Goal: Task Accomplishment & Management: Use online tool/utility

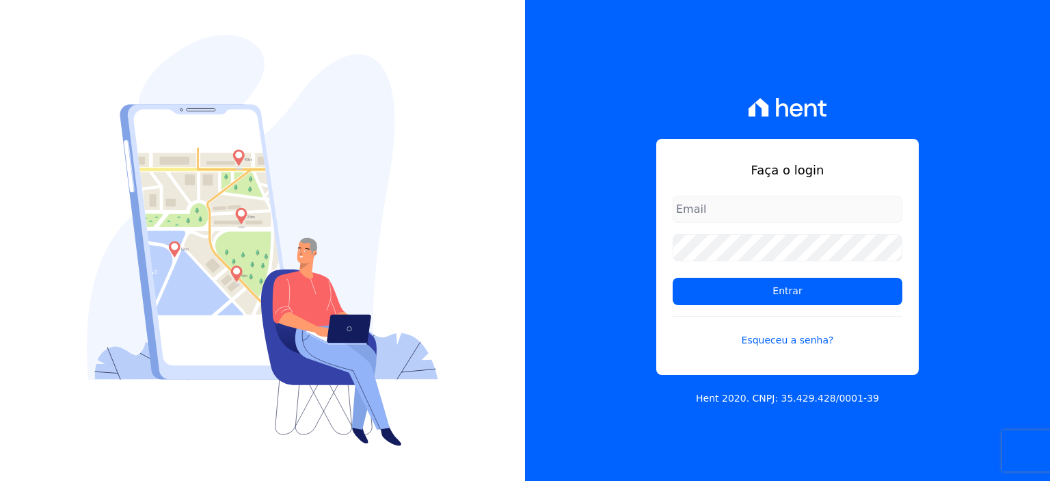
click at [763, 216] on input "email" at bounding box center [788, 209] width 230 height 27
type input "rodrigo.villalva@grupozarin.com.br"
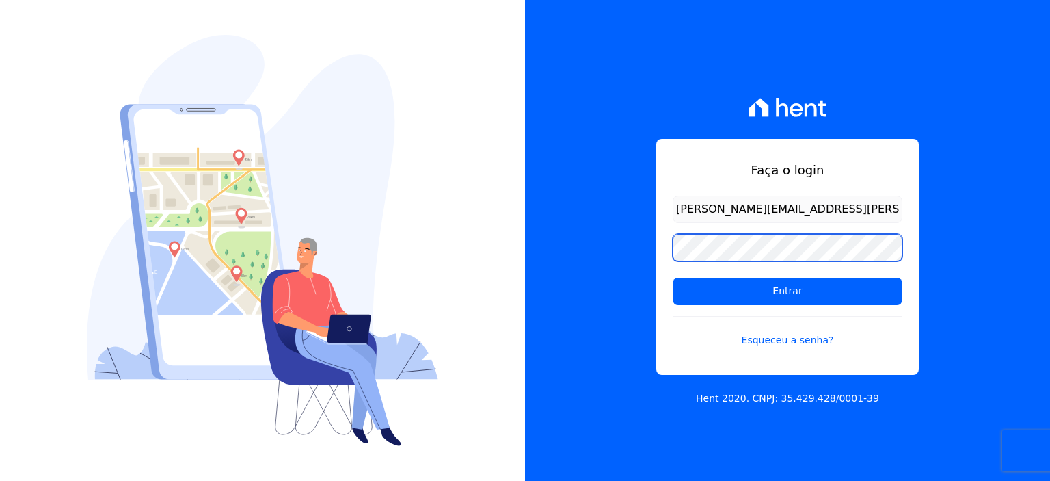
click at [673, 278] on input "Entrar" at bounding box center [788, 291] width 230 height 27
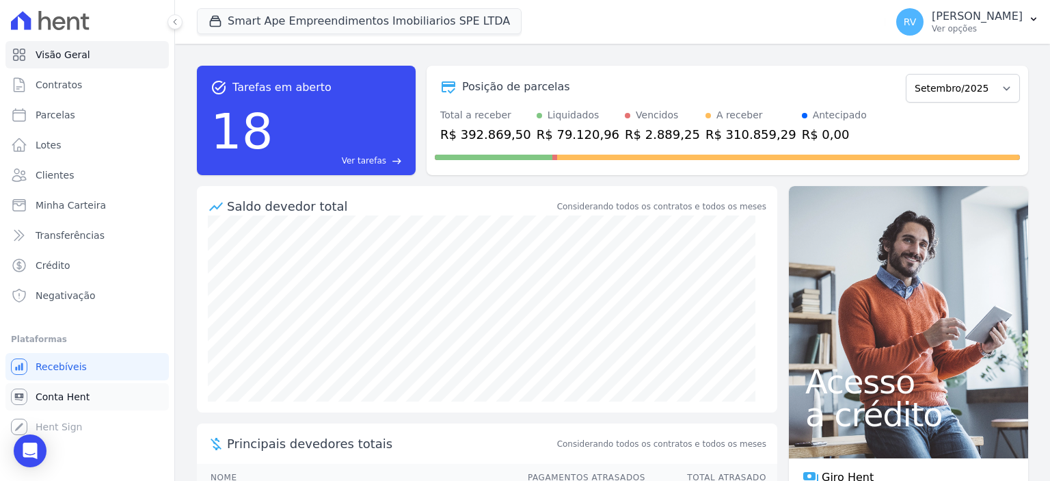
click at [63, 404] on link "Conta Hent" at bounding box center [86, 396] width 163 height 27
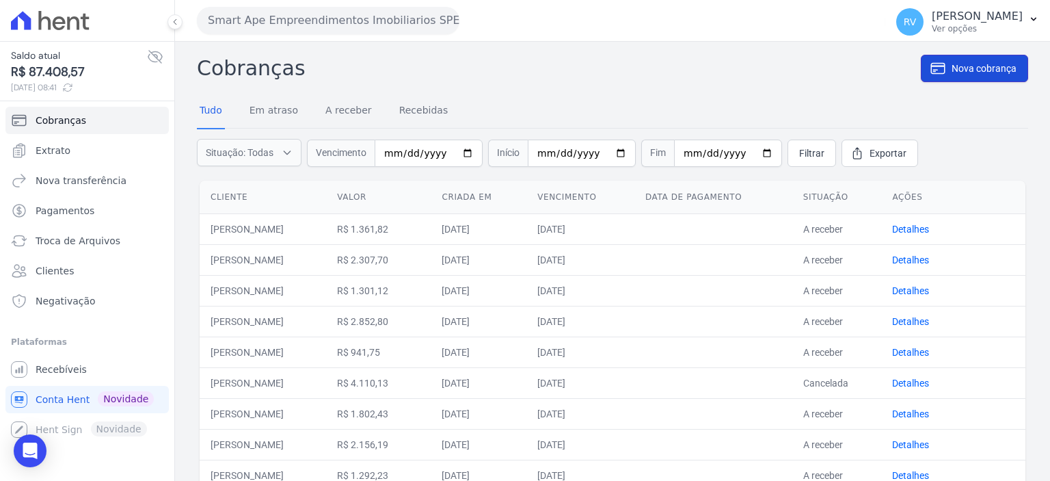
click at [964, 66] on span "Nova cobrança" at bounding box center [984, 69] width 65 height 14
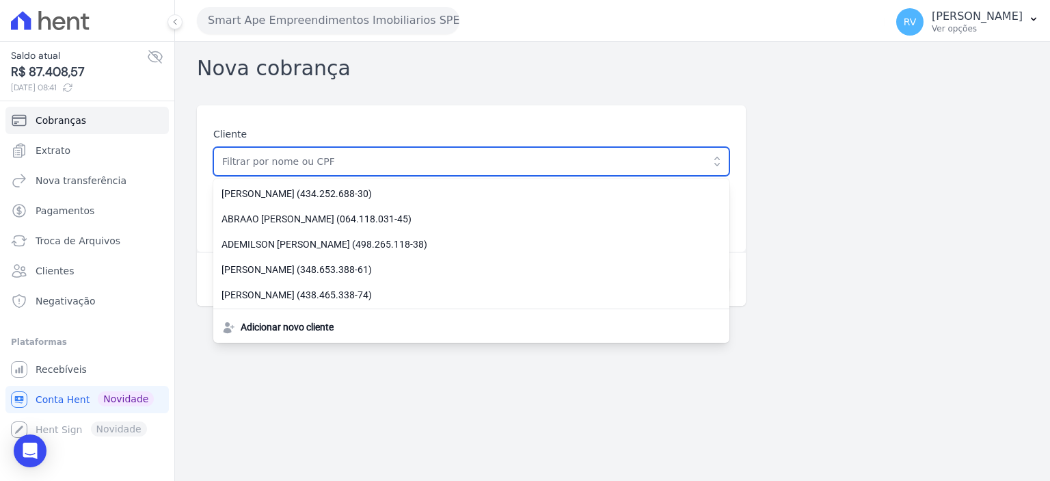
click at [375, 154] on input "text" at bounding box center [471, 161] width 516 height 29
paste input "[PERSON_NAME]"
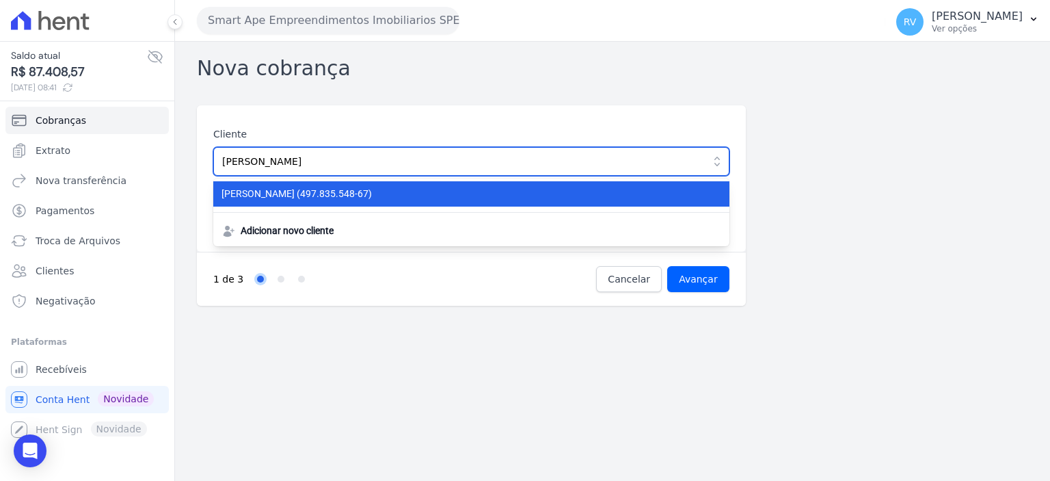
type input "[PERSON_NAME]"
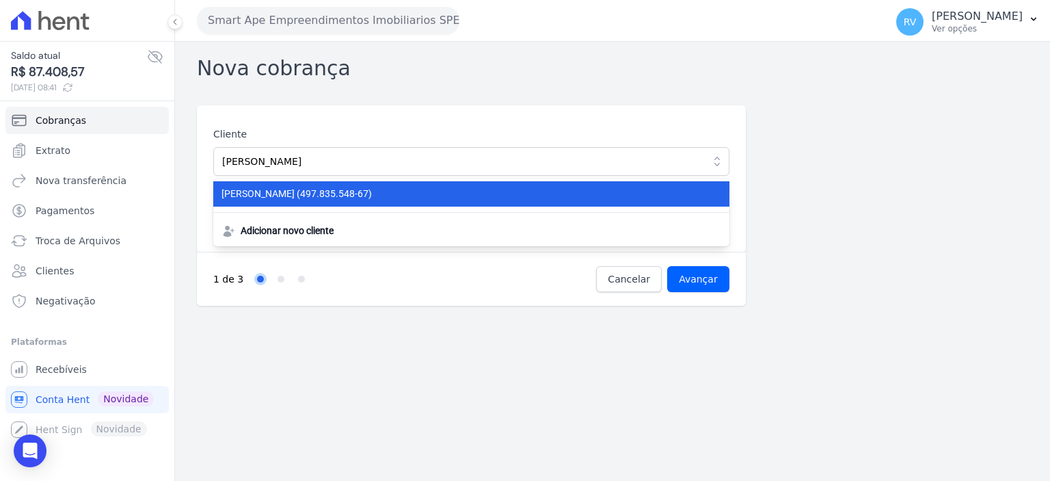
click at [412, 198] on span "[PERSON_NAME] (497.835.548-67)" at bounding box center [464, 194] width 484 height 14
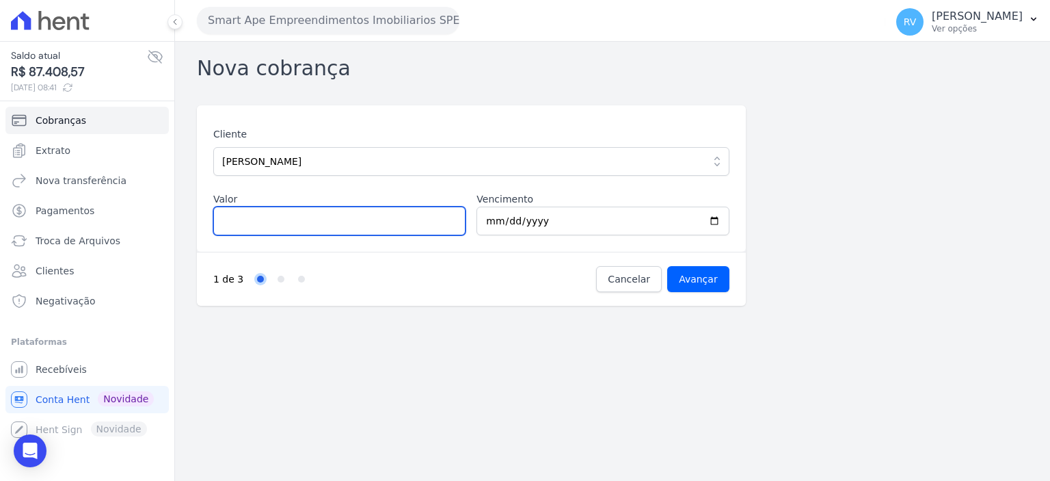
click at [320, 224] on input "Valor" at bounding box center [339, 221] width 252 height 29
paste input "1.40241"
click at [231, 220] on input "1.40241" at bounding box center [339, 221] width 252 height 29
click at [243, 219] on input "140241" at bounding box center [339, 221] width 252 height 29
type input "1402.41"
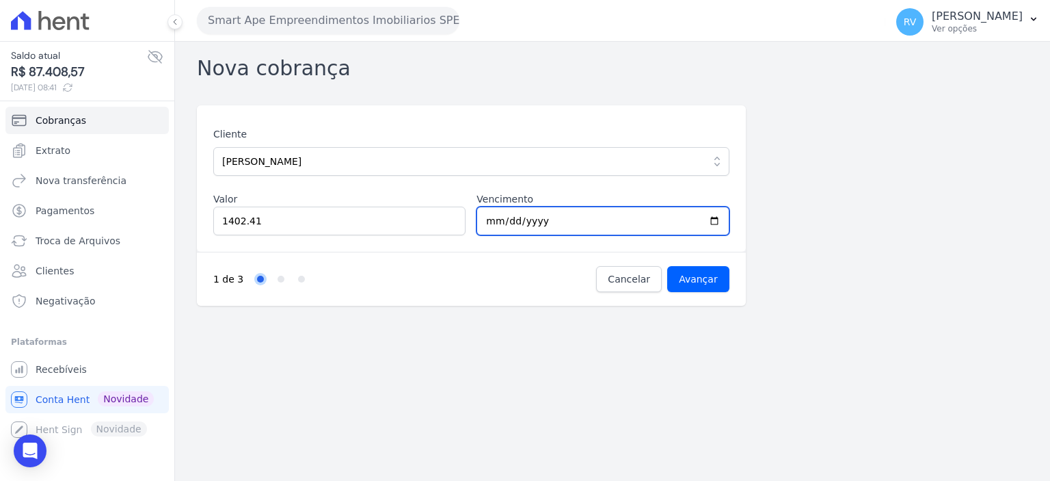
click at [712, 220] on input "[DATE]" at bounding box center [603, 221] width 252 height 29
type input "[DATE]"
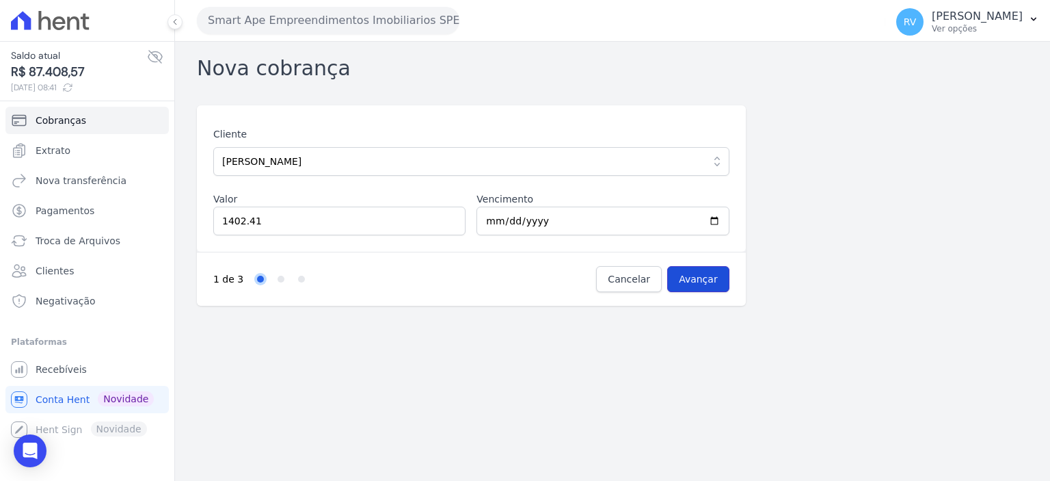
click at [719, 278] on input "Avançar" at bounding box center [698, 279] width 62 height 26
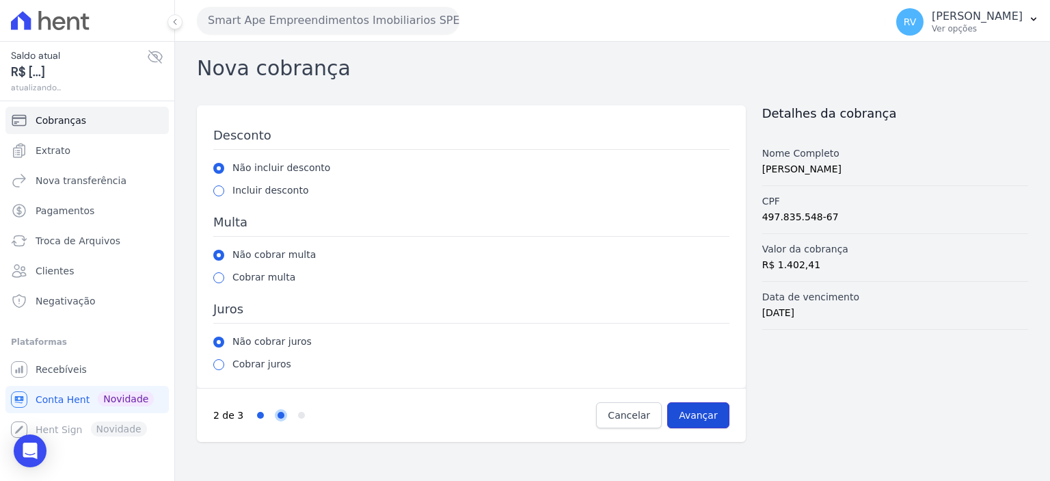
click at [714, 406] on input "Avançar" at bounding box center [698, 415] width 62 height 26
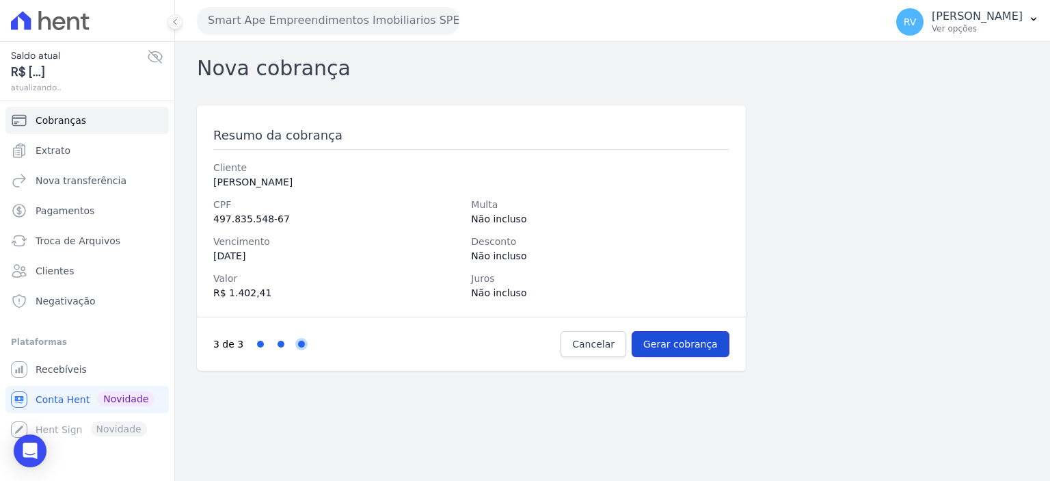
click at [692, 341] on input "Gerar cobrança" at bounding box center [681, 344] width 98 height 26
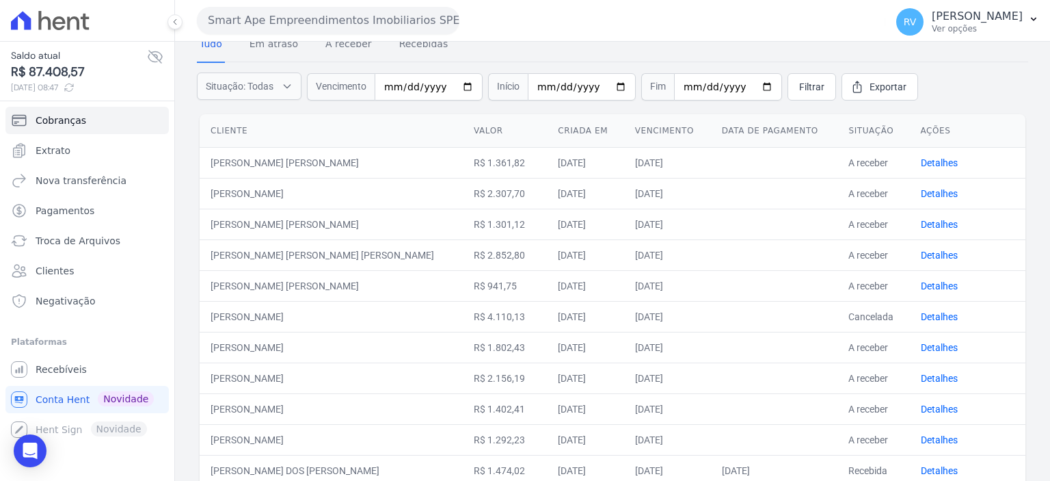
scroll to position [137, 0]
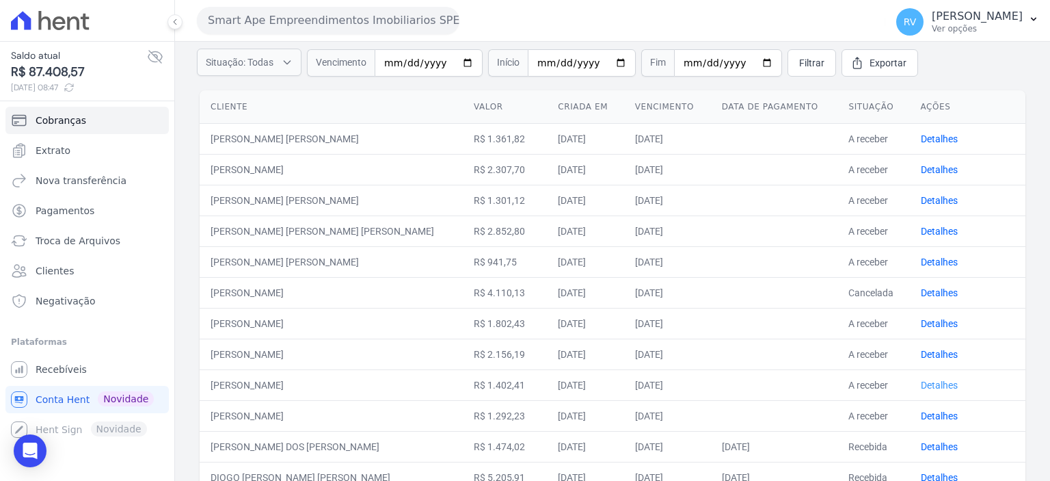
click at [924, 381] on link "Detalhes" at bounding box center [939, 385] width 37 height 11
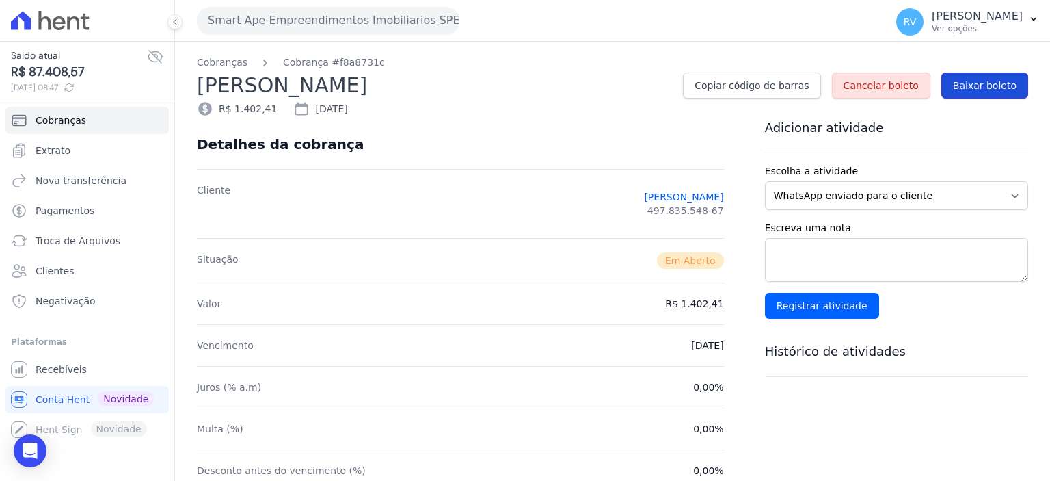
click at [966, 81] on span "Baixar boleto" at bounding box center [985, 86] width 64 height 14
click at [955, 33] on p "Ver opções" at bounding box center [977, 28] width 91 height 11
click at [71, 366] on span "Recebíveis" at bounding box center [61, 369] width 51 height 14
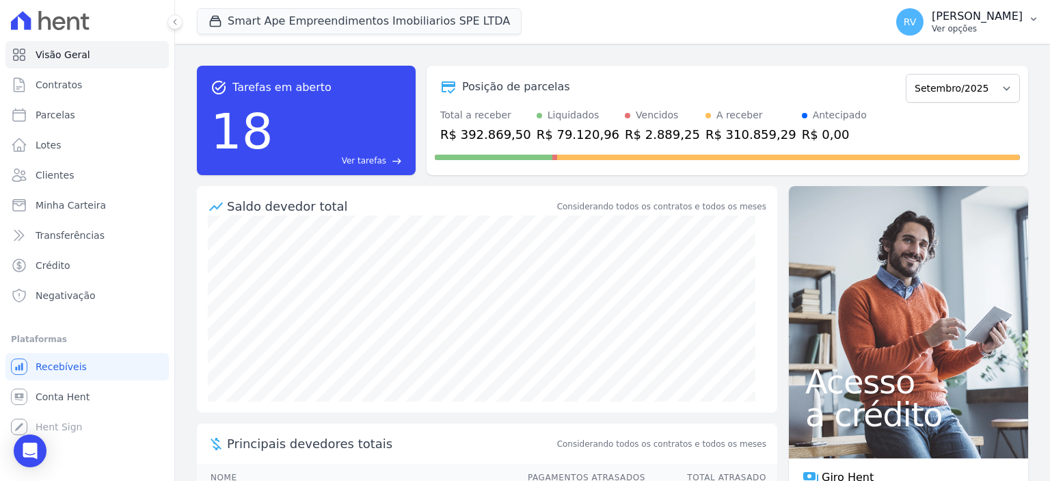
click at [977, 28] on p "Ver opções" at bounding box center [977, 28] width 91 height 11
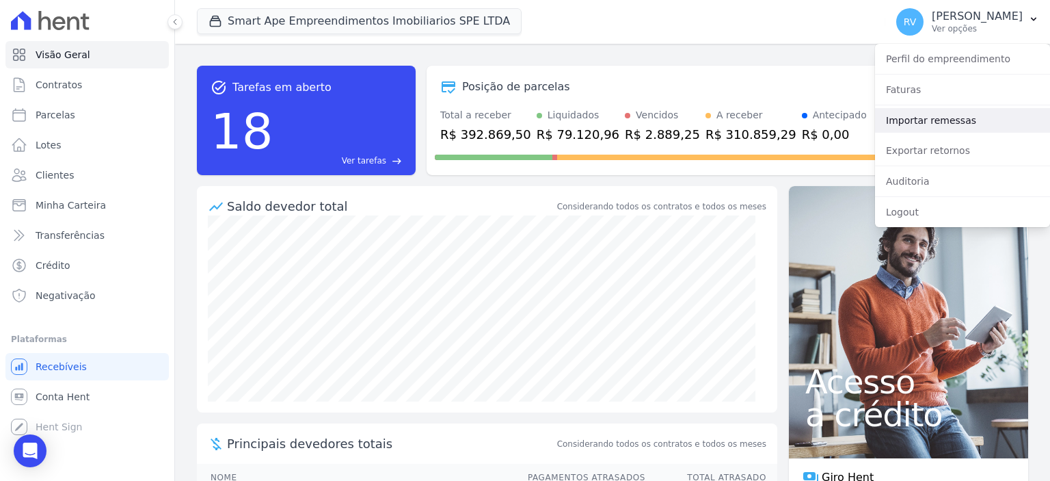
click at [927, 127] on link "Importar remessas" at bounding box center [962, 120] width 175 height 25
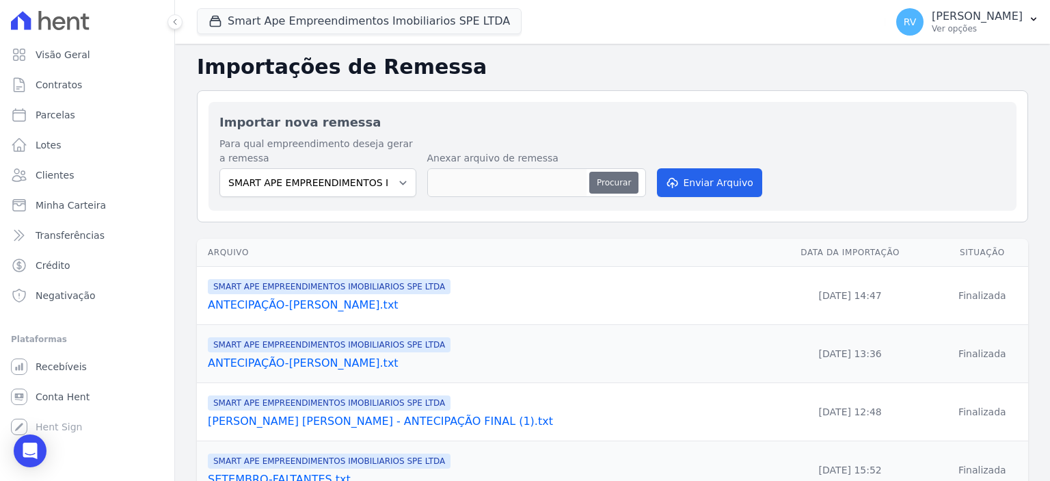
click at [608, 186] on button "Procurar" at bounding box center [614, 183] width 49 height 22
type input "MENSAL MILENA.txt"
click at [724, 185] on button "Enviar Arquivo" at bounding box center [709, 182] width 105 height 29
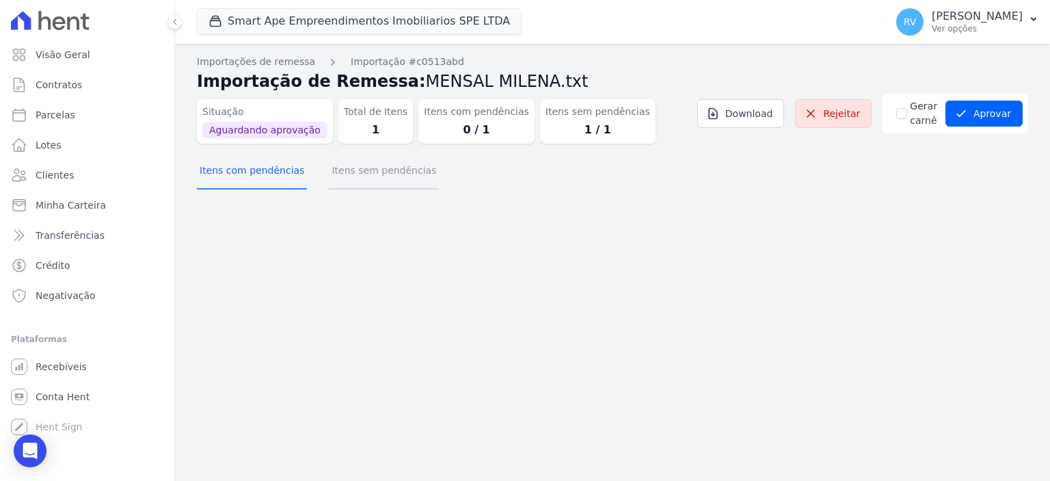
click at [378, 168] on button "Itens sem pendências" at bounding box center [384, 172] width 110 height 36
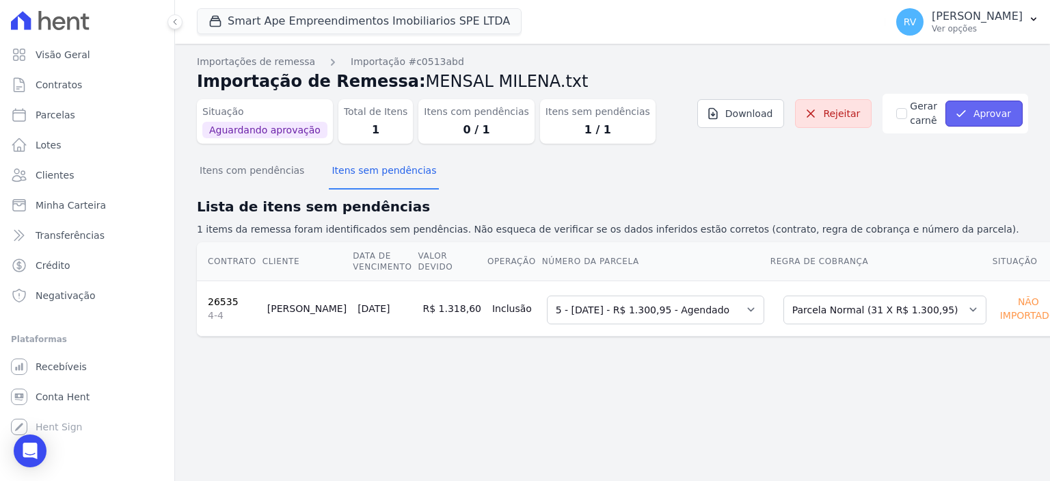
click at [982, 120] on button "Aprovar" at bounding box center [984, 114] width 77 height 26
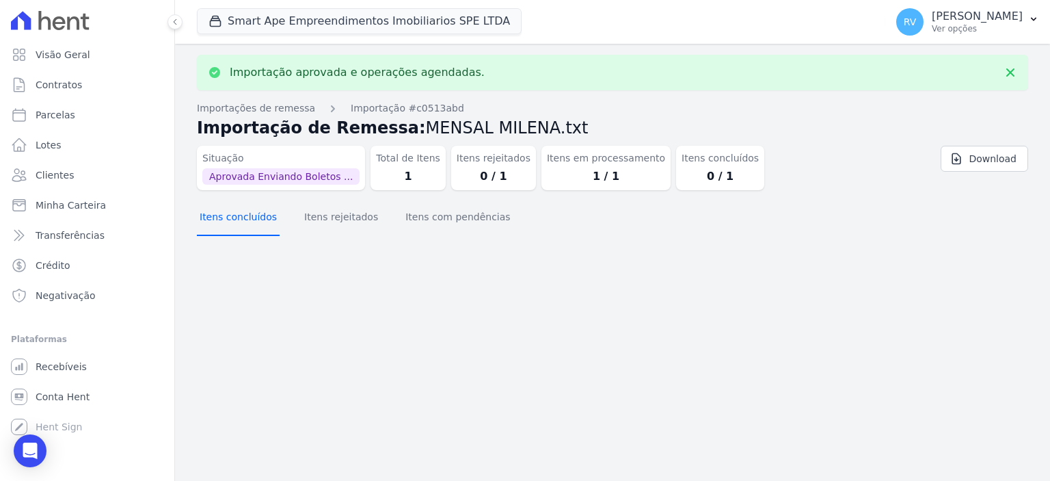
click at [248, 220] on button "Itens concluídos" at bounding box center [238, 218] width 83 height 36
click at [431, 220] on button "Itens com pendências" at bounding box center [458, 218] width 110 height 36
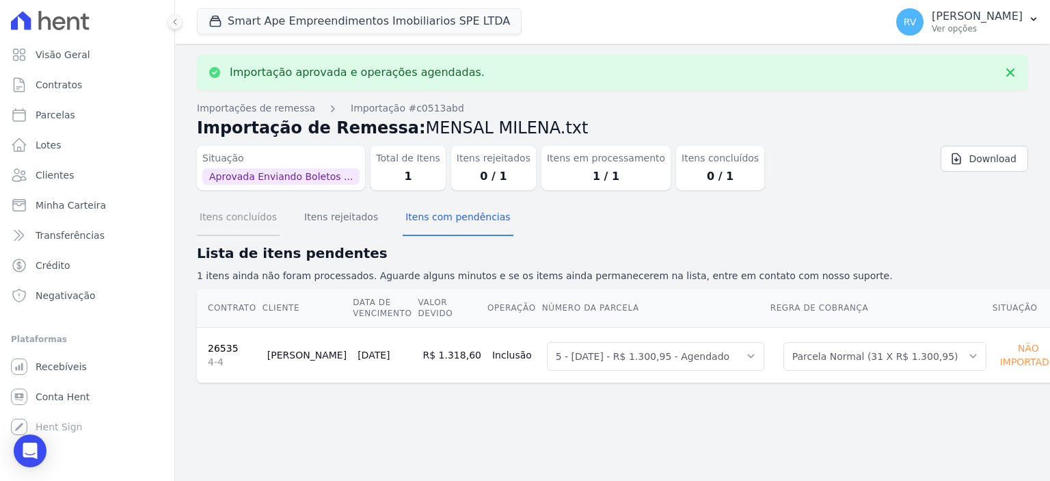
click at [269, 222] on button "Itens concluídos" at bounding box center [238, 218] width 83 height 36
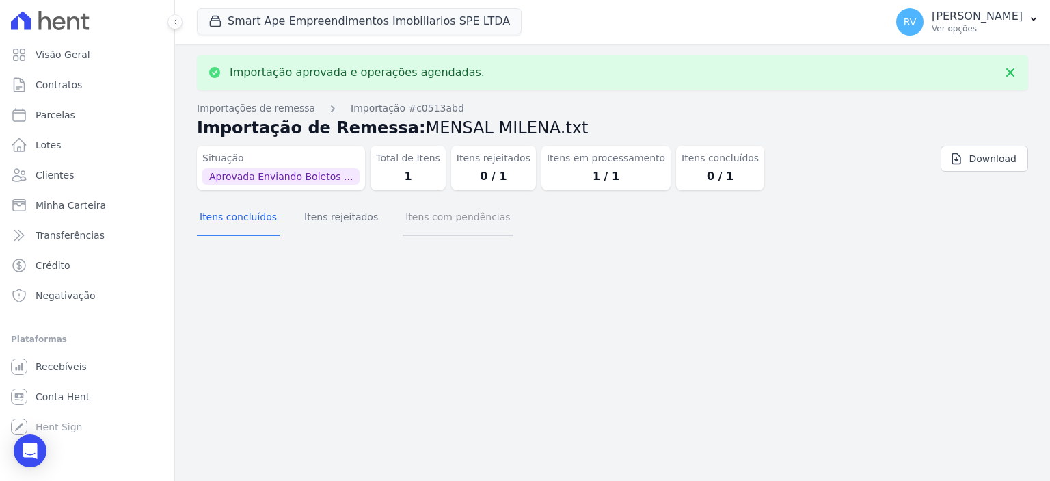
click at [464, 211] on button "Itens com pendências" at bounding box center [458, 218] width 110 height 36
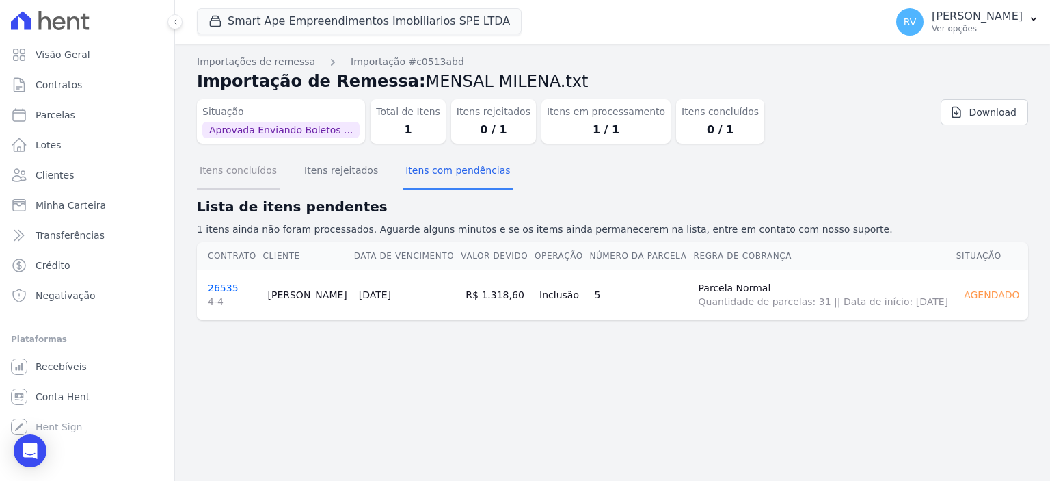
click at [252, 178] on button "Itens concluídos" at bounding box center [238, 172] width 83 height 36
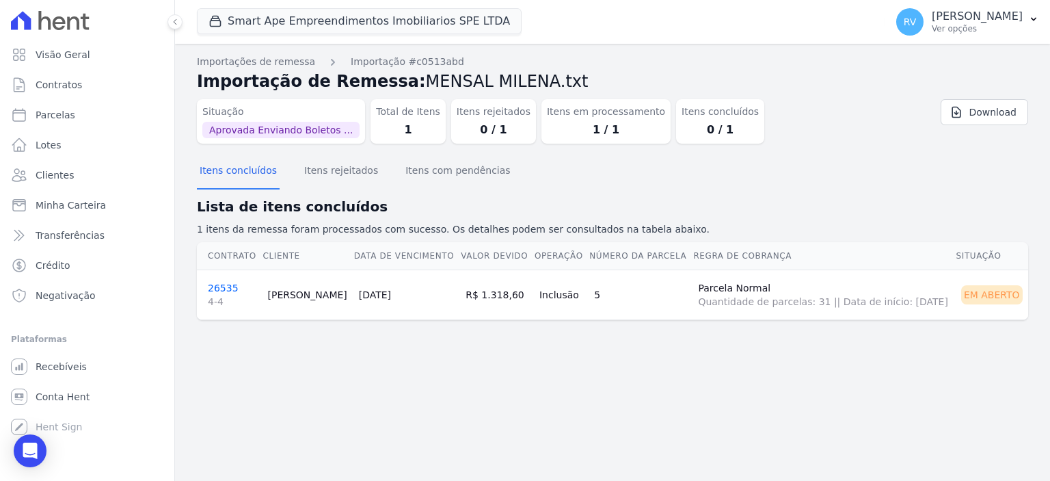
click at [220, 289] on link "26535 4-4" at bounding box center [232, 295] width 49 height 26
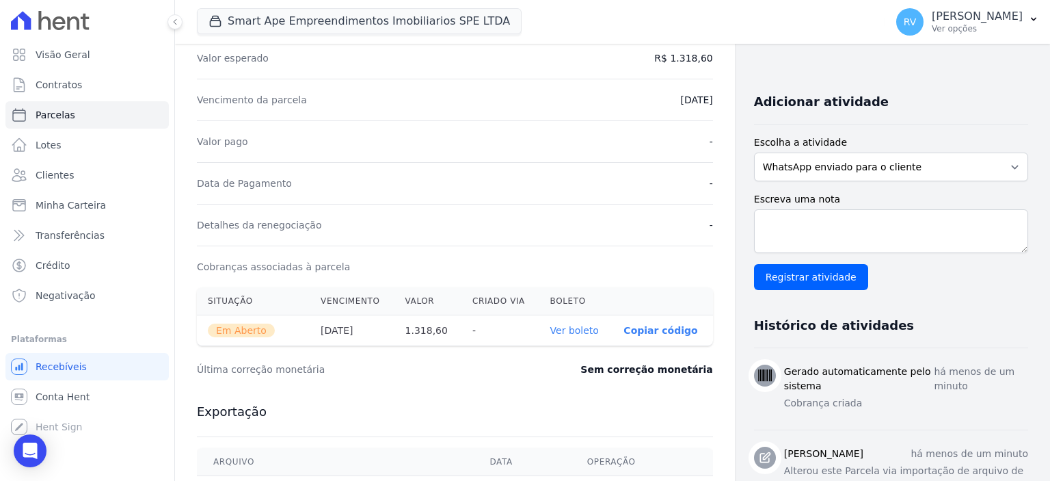
scroll to position [342, 0]
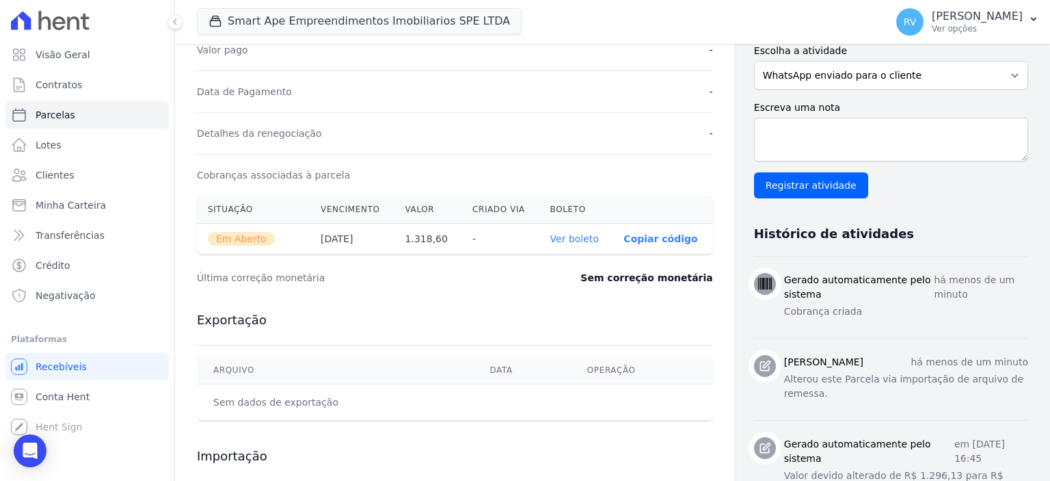
click at [579, 244] on th "Ver boleto" at bounding box center [577, 239] width 74 height 31
click at [584, 239] on link "Ver boleto" at bounding box center [575, 238] width 49 height 11
